Goal: Information Seeking & Learning: Learn about a topic

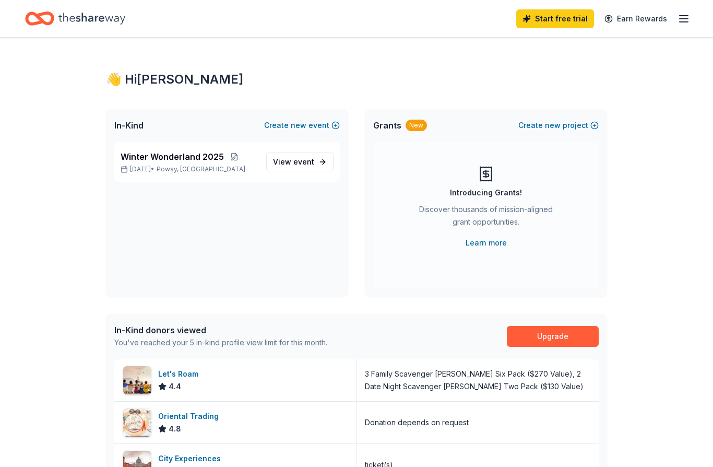
scroll to position [45, 0]
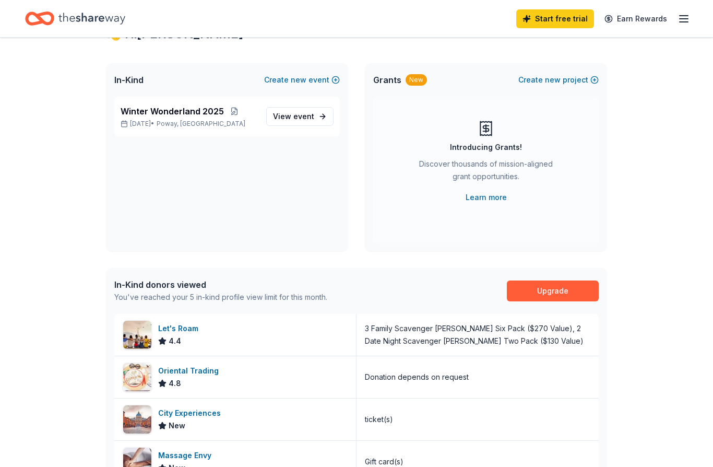
click at [313, 122] on span "View event" at bounding box center [293, 116] width 41 height 13
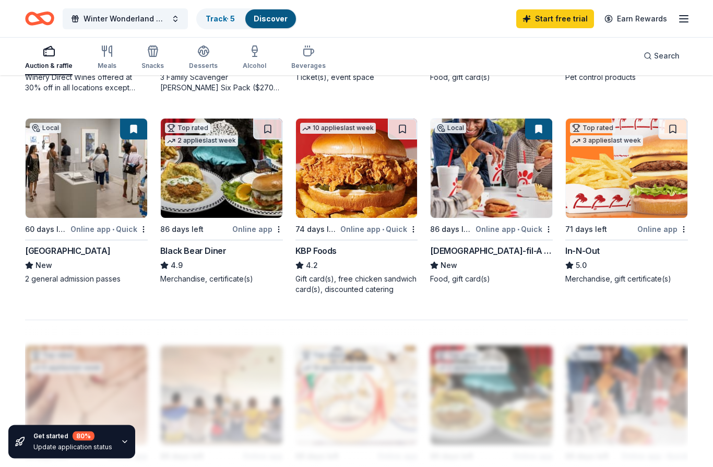
scroll to position [643, 0]
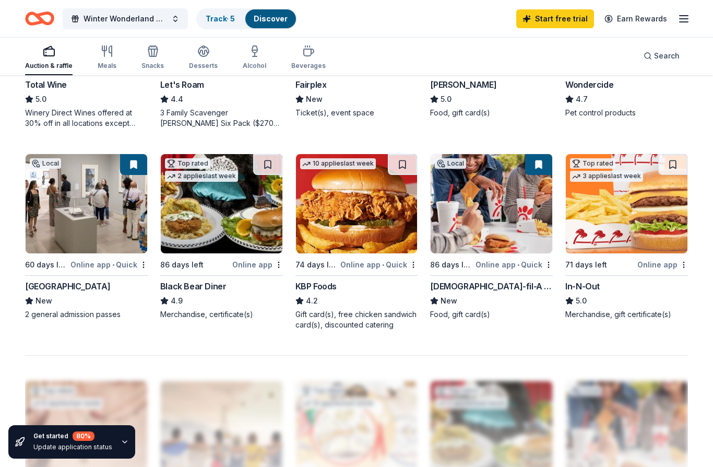
click at [604, 243] on img at bounding box center [627, 203] width 122 height 99
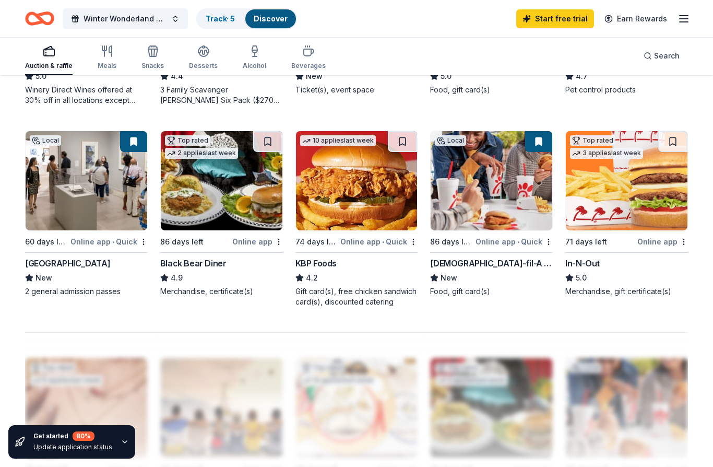
click at [692, 14] on div "Winter Wonderland 2025 Track · 5 Discover Start free trial Earn Rewards" at bounding box center [356, 18] width 713 height 37
click at [689, 13] on icon "button" at bounding box center [684, 19] width 13 height 13
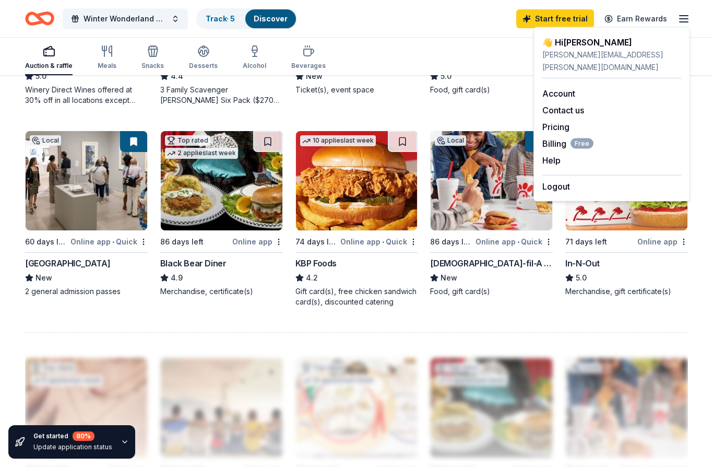
click at [546, 180] on button "Logout" at bounding box center [557, 186] width 28 height 13
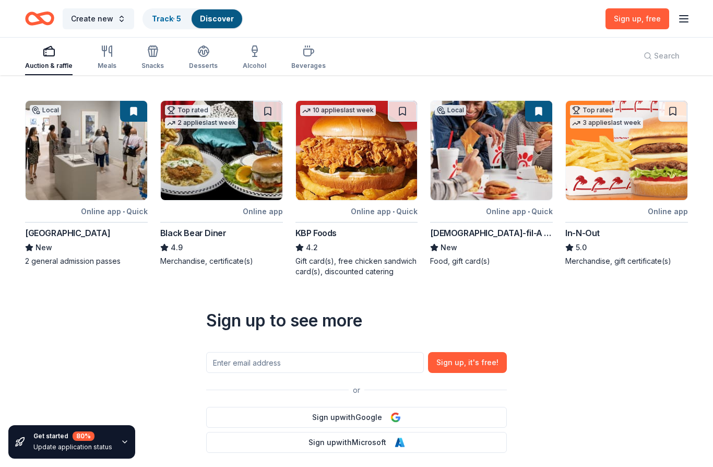
scroll to position [356, 0]
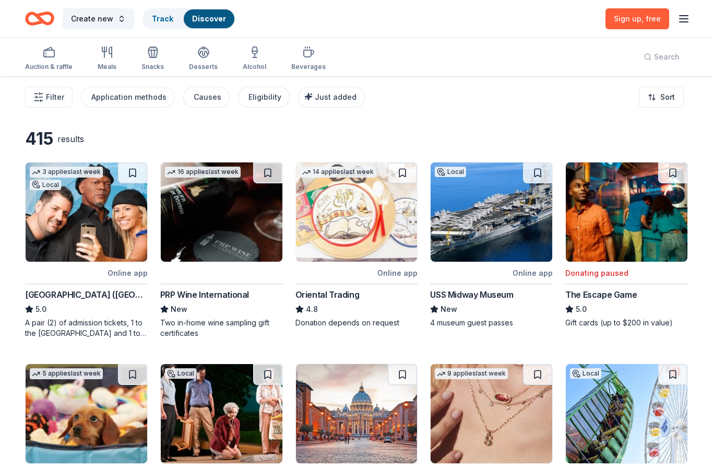
click at [689, 20] on icon "button" at bounding box center [684, 19] width 13 height 13
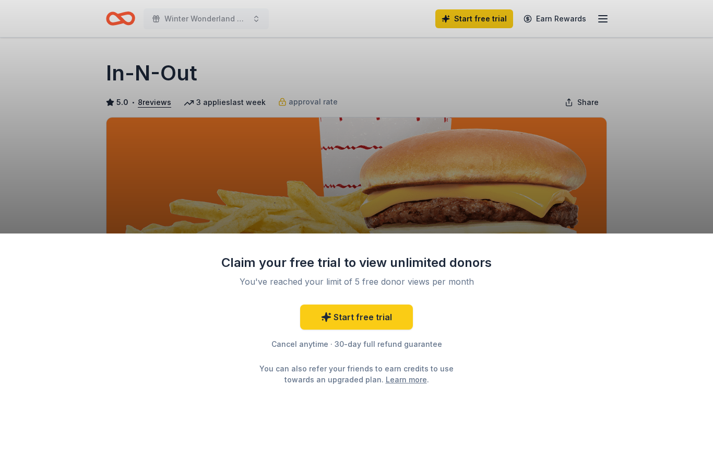
click at [542, 184] on div "Claim your free trial to view unlimited donors You've reached your limit of 5 f…" at bounding box center [356, 233] width 713 height 467
click at [626, 136] on div "Claim your free trial to view unlimited donors You've reached your limit of 5 f…" at bounding box center [356, 233] width 713 height 467
